Goal: Find specific page/section: Find specific page/section

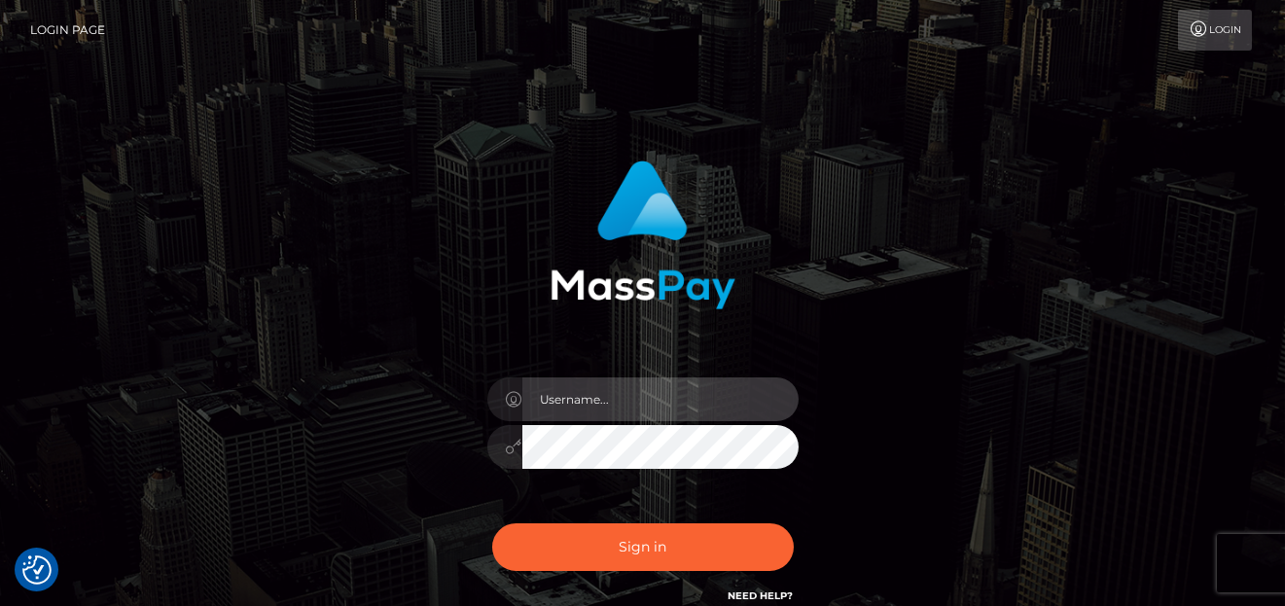
type input "denise"
click at [871, 560] on div "denise Sign in" at bounding box center [642, 384] width 511 height 476
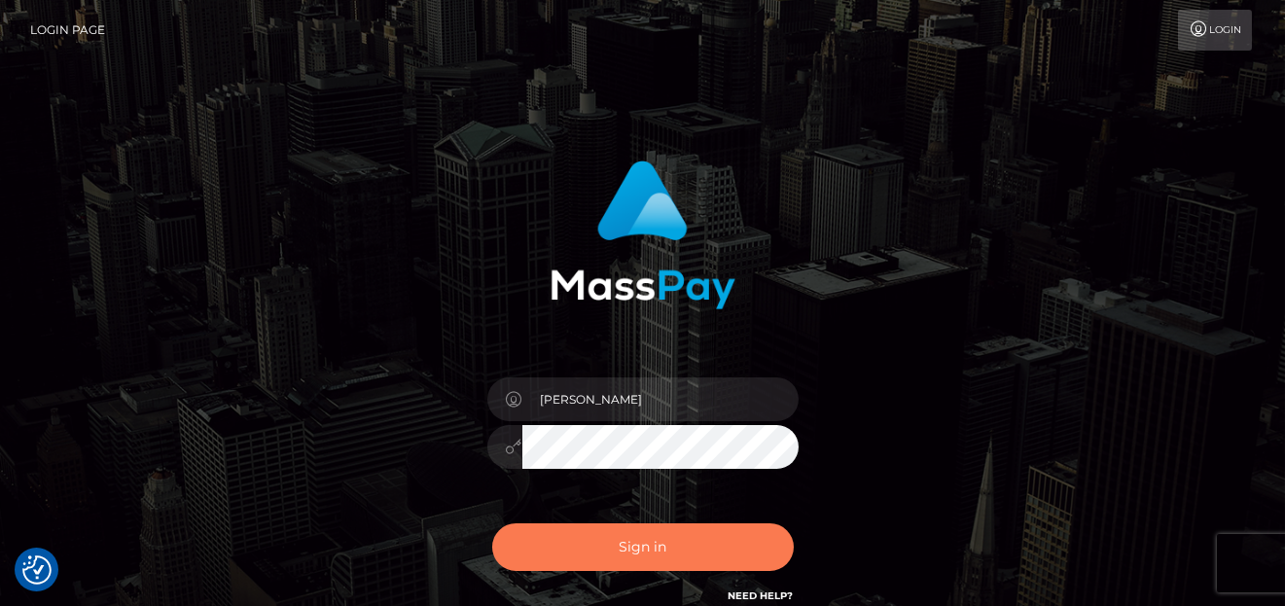
click at [638, 538] on button "Sign in" at bounding box center [642, 547] width 301 height 48
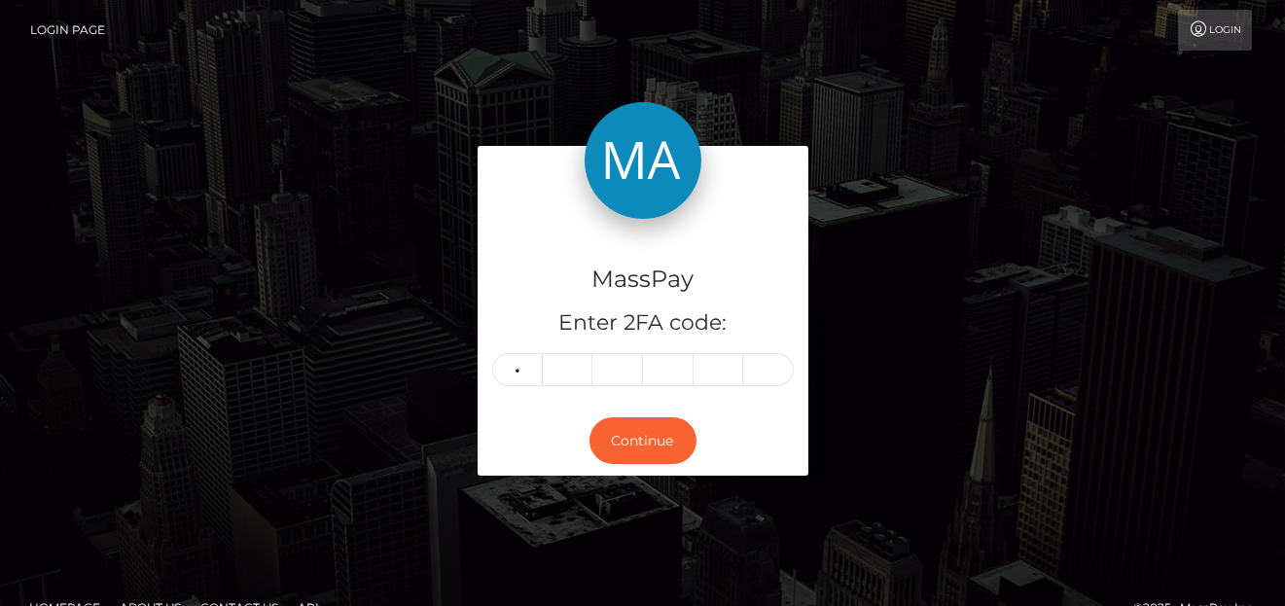
type input "2"
type input "9"
type input "4"
type input "8"
type input "6"
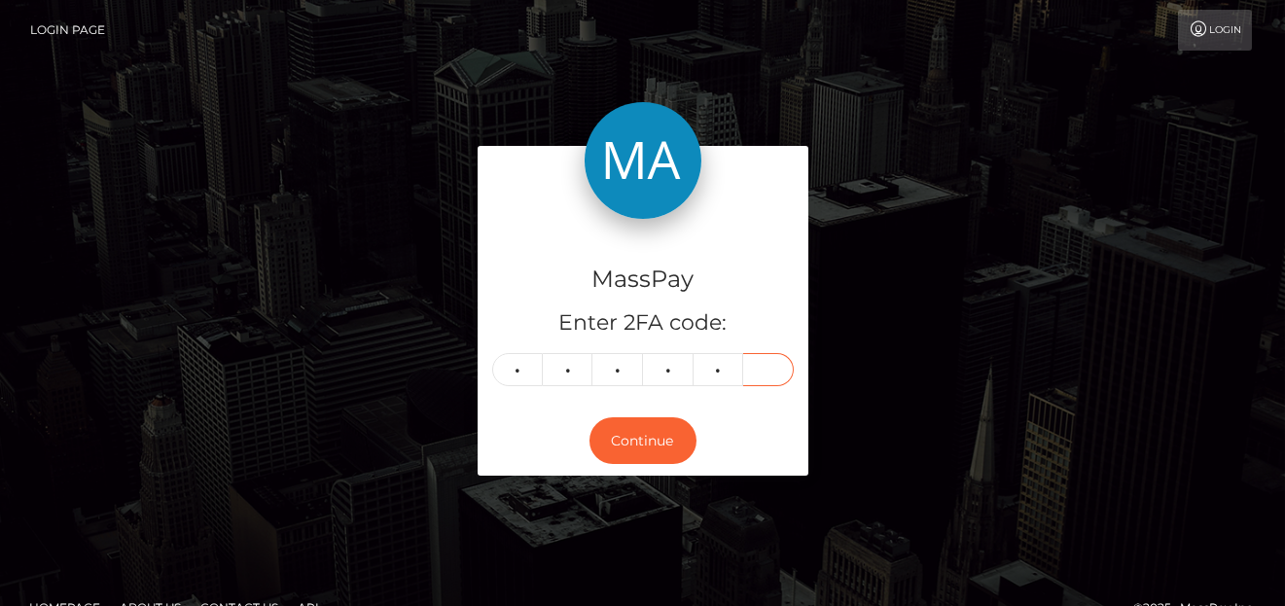
type input "1"
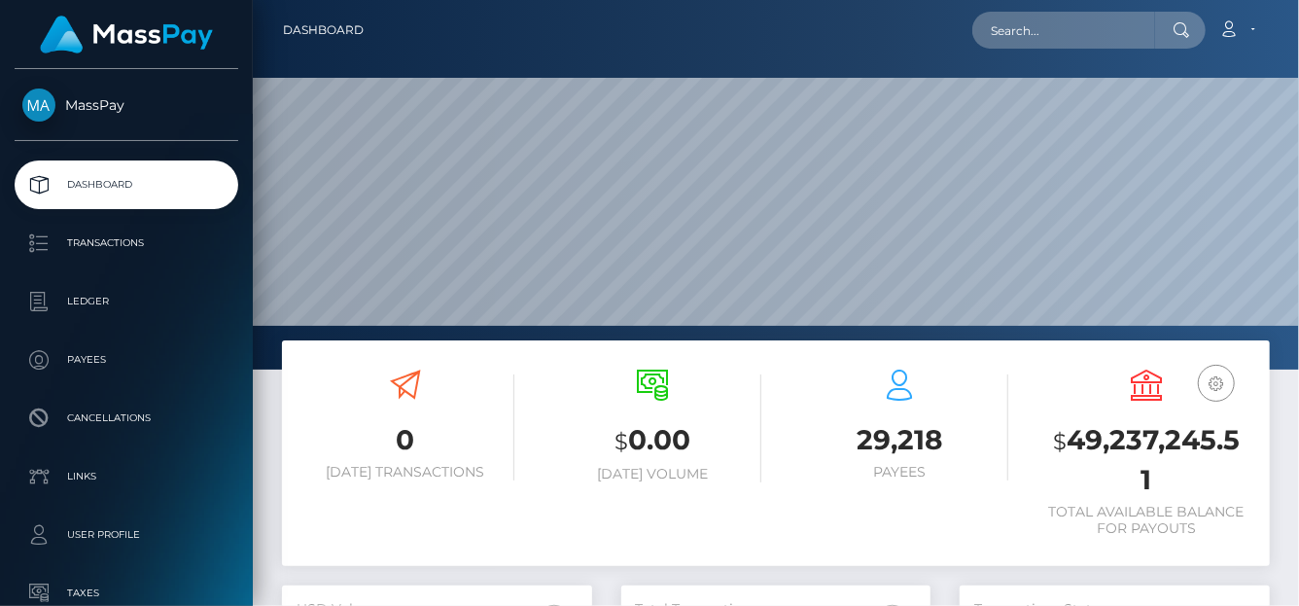
scroll to position [344, 310]
click at [1028, 24] on input "text" at bounding box center [1063, 30] width 183 height 37
paste input "29571096-a15b-46fc-97af-d67e45393277"
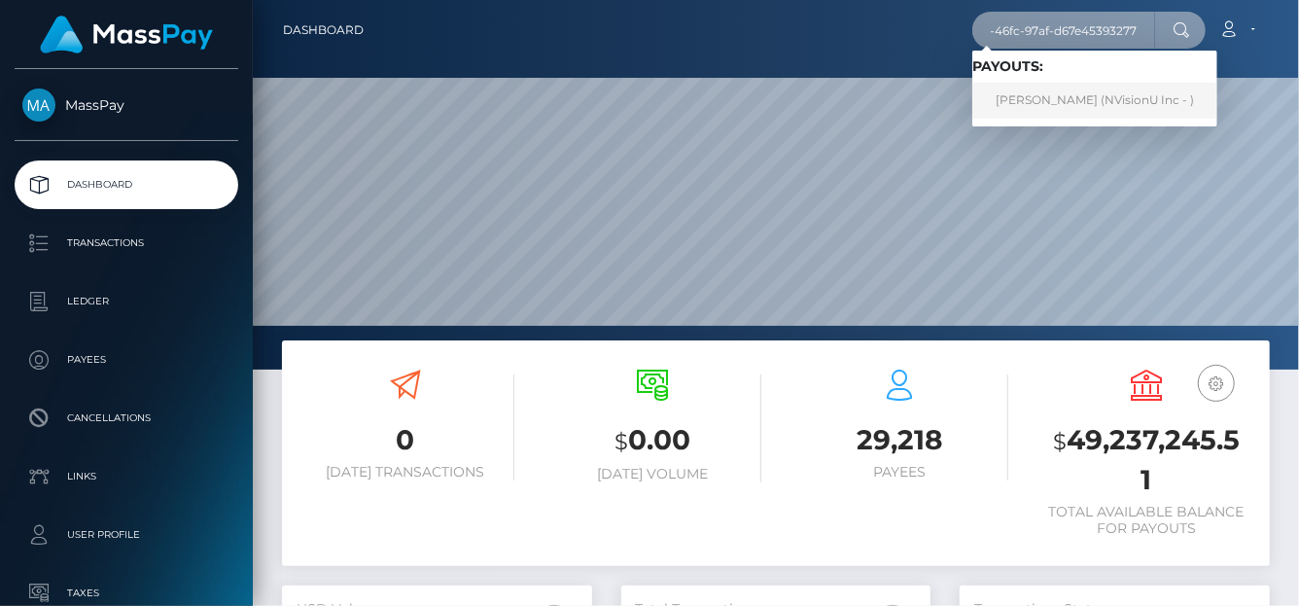
type input "29571096-a15b-46fc-97af-d67e45393277"
click at [1084, 98] on link "Nainoa Villierme (NVisionU Inc - )" at bounding box center [1094, 101] width 245 height 36
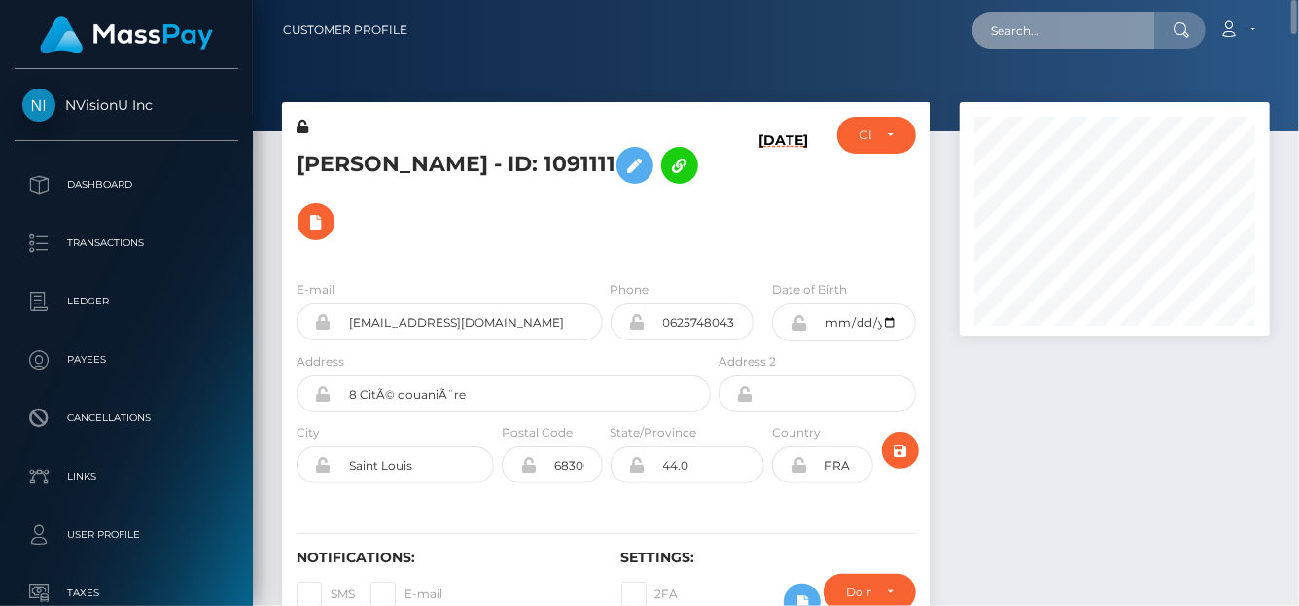
click at [1047, 19] on input "text" at bounding box center [1063, 30] width 183 height 37
paste input "dettomcosmetics@gmail.com"
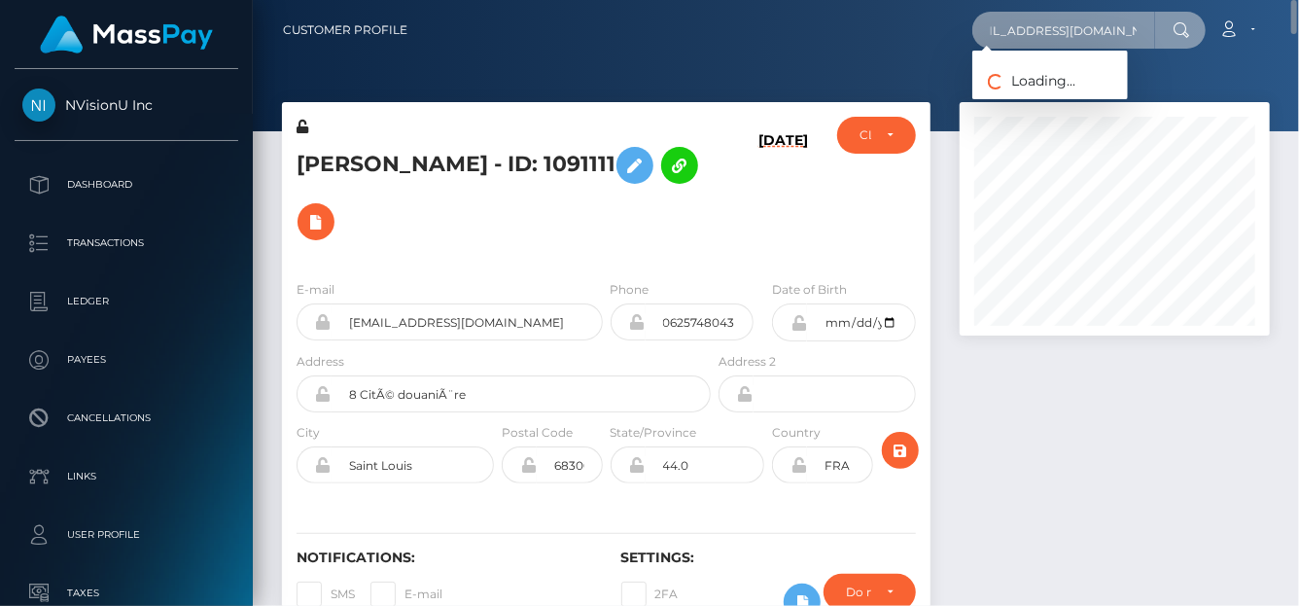
type input "dettomcosmetics@gmail.com"
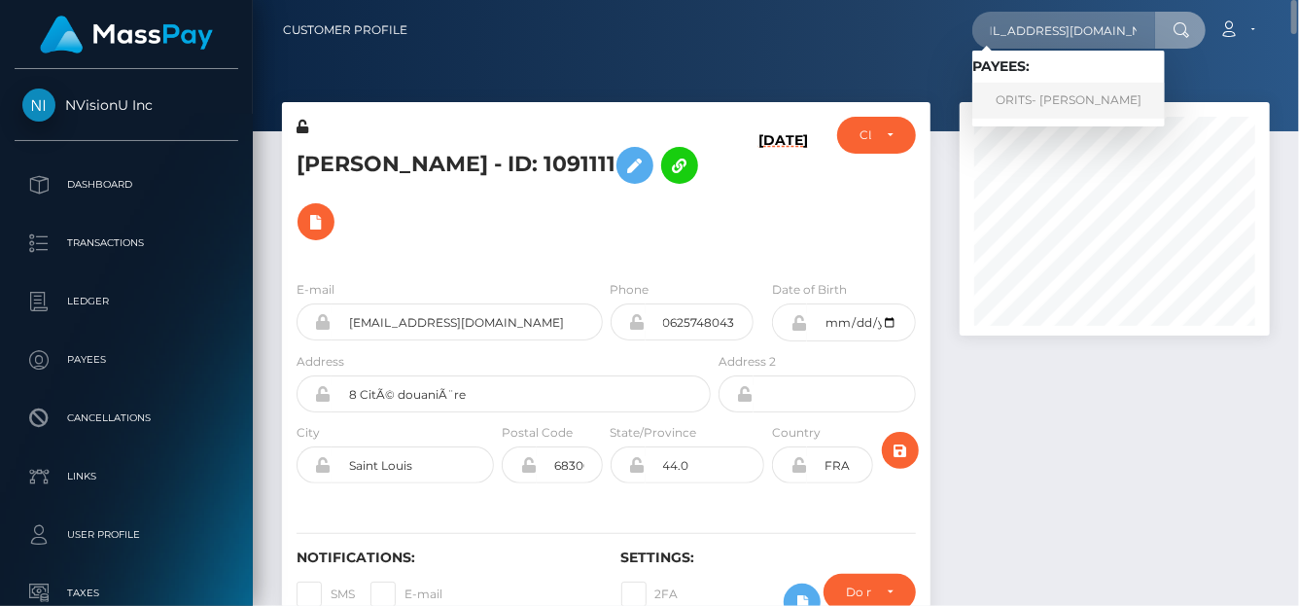
click at [1036, 101] on link "ORITS- EBIAGHAN Racheal" at bounding box center [1068, 101] width 193 height 36
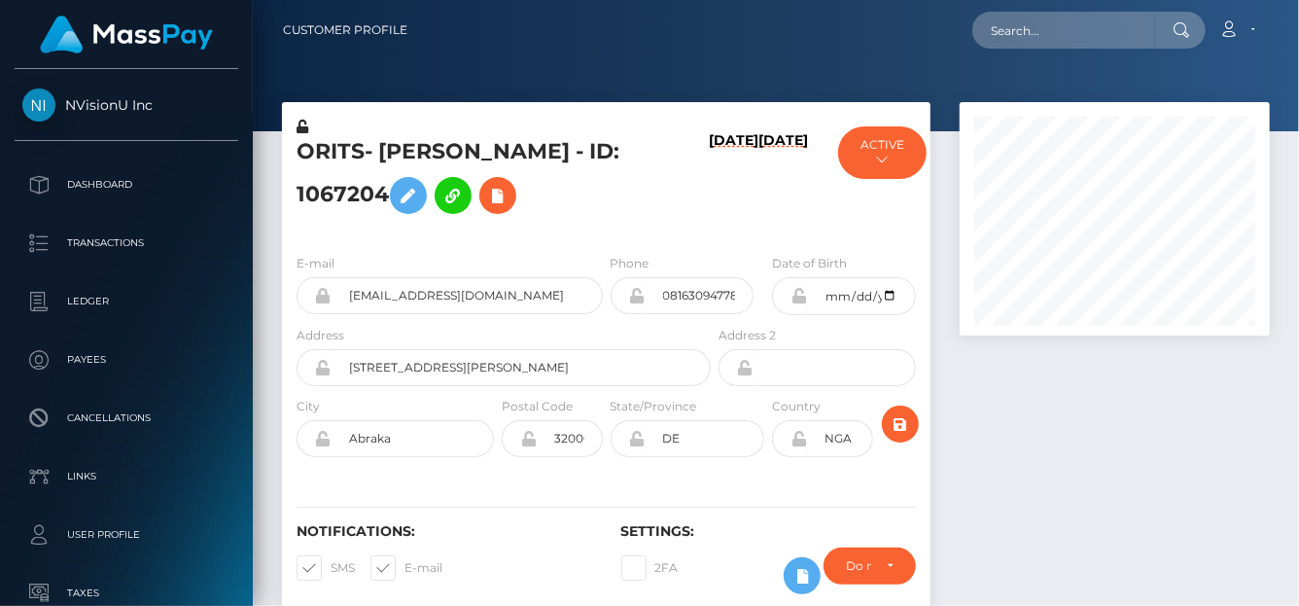
scroll to position [233, 310]
